Goal: Navigation & Orientation: Find specific page/section

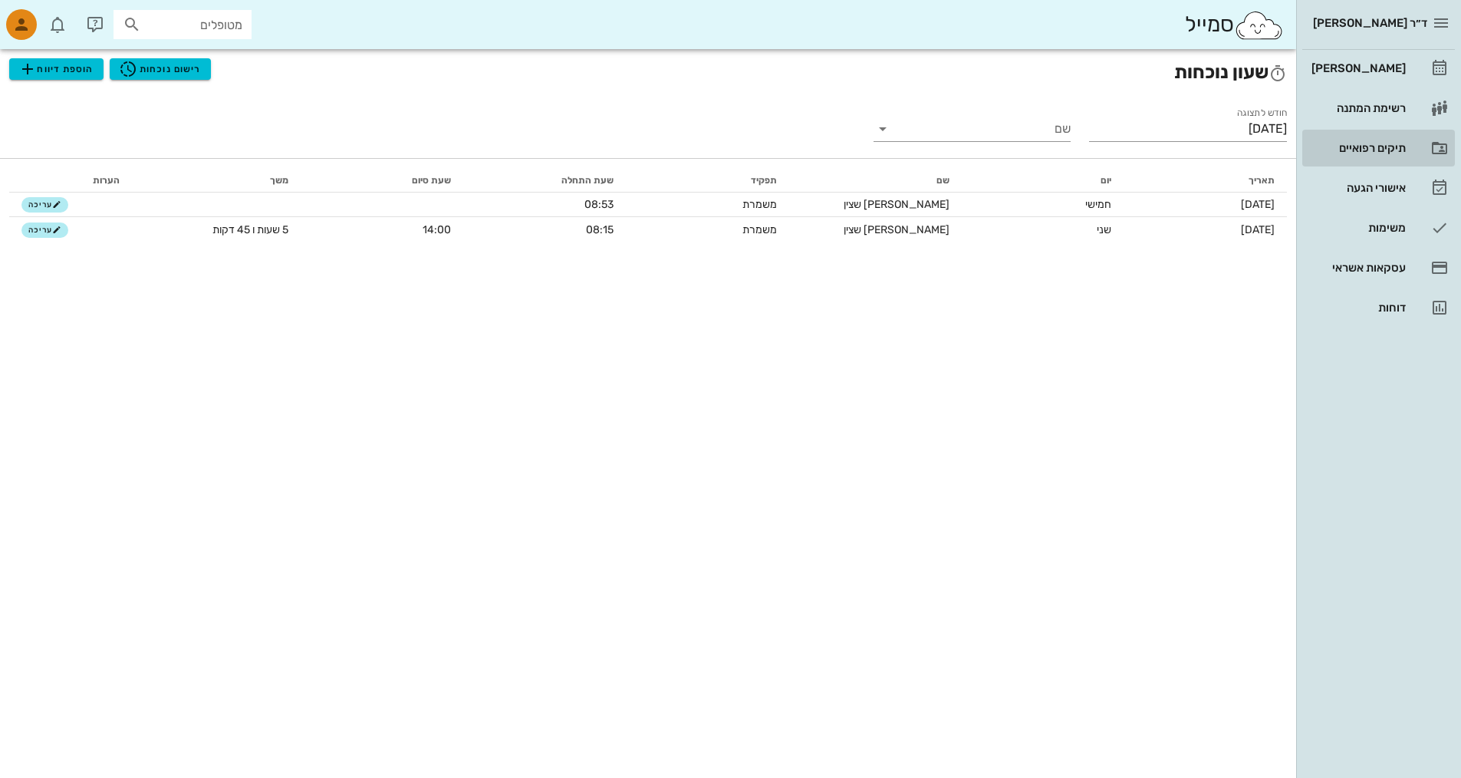
click at [1365, 144] on div "תיקים רפואיים" at bounding box center [1357, 148] width 97 height 12
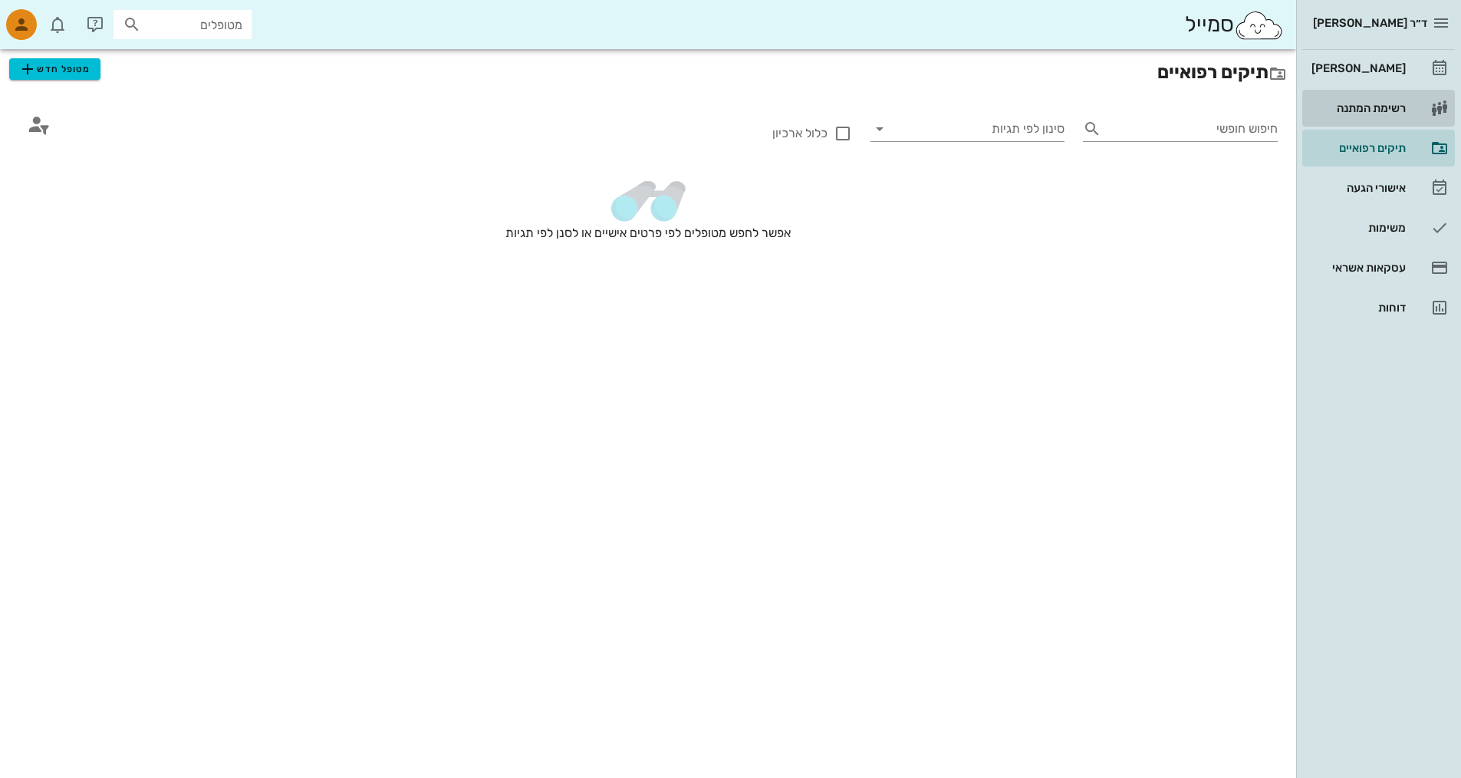
click at [1359, 94] on link "רשימת המתנה" at bounding box center [1378, 108] width 153 height 37
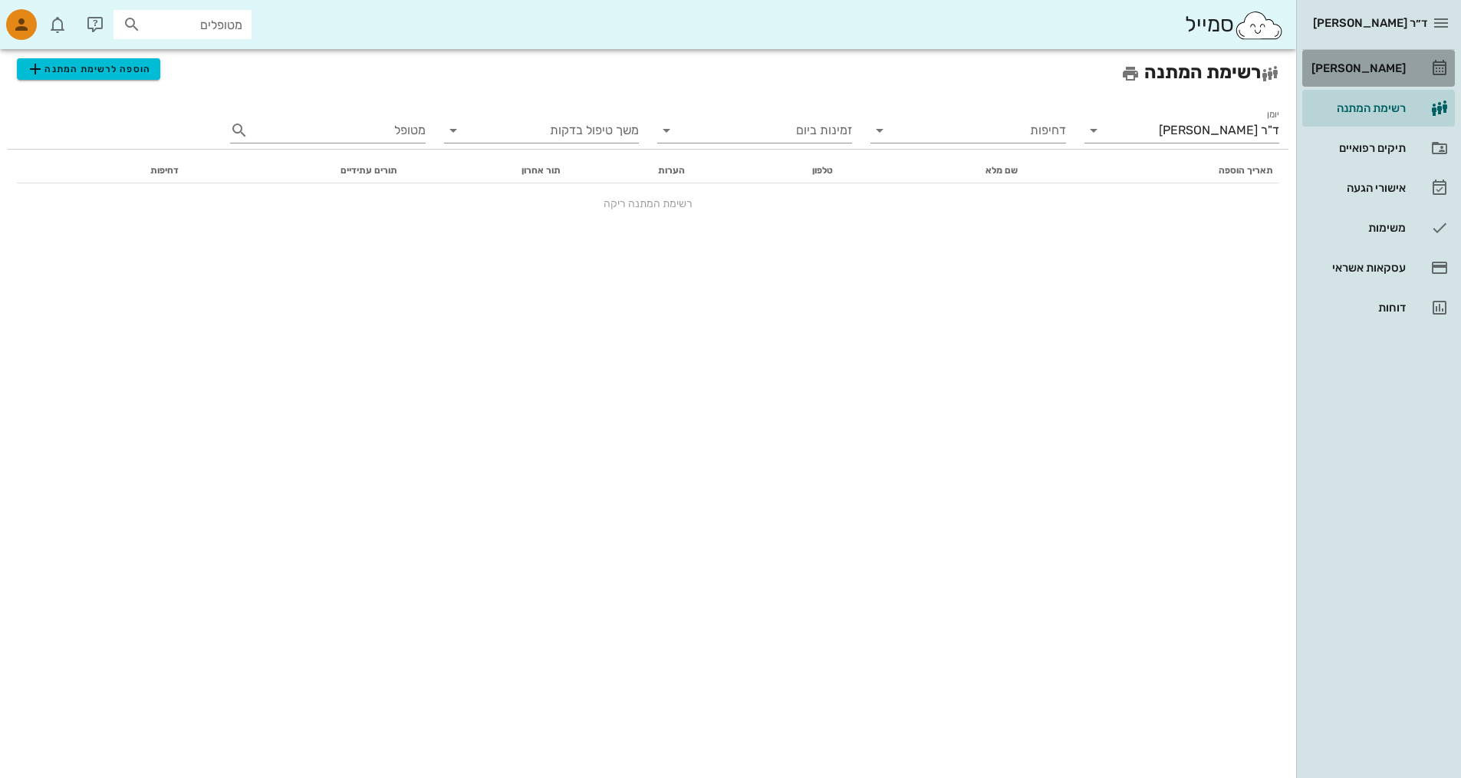
click at [1371, 76] on div "[PERSON_NAME]" at bounding box center [1357, 68] width 97 height 25
